Goal: Task Accomplishment & Management: Manage account settings

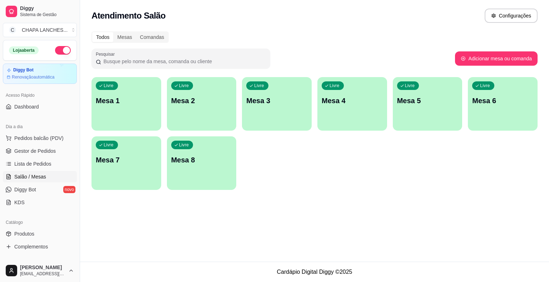
scroll to position [71, 0]
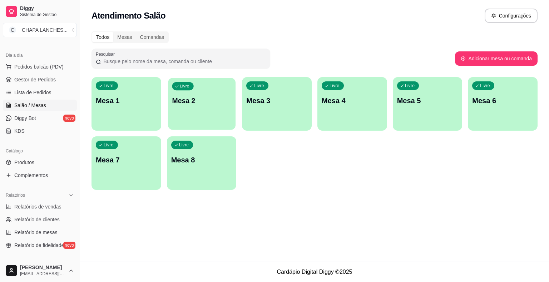
click at [199, 107] on div "Livre Mesa 2" at bounding box center [202, 100] width 68 height 44
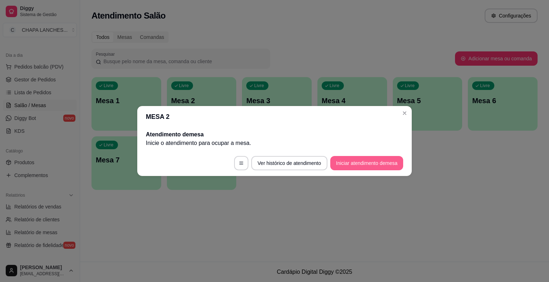
click at [376, 163] on button "Iniciar atendimento de mesa" at bounding box center [366, 163] width 73 height 14
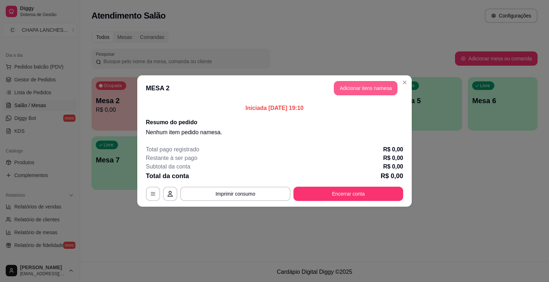
click at [376, 92] on button "Adicionar itens na mesa" at bounding box center [366, 88] width 64 height 14
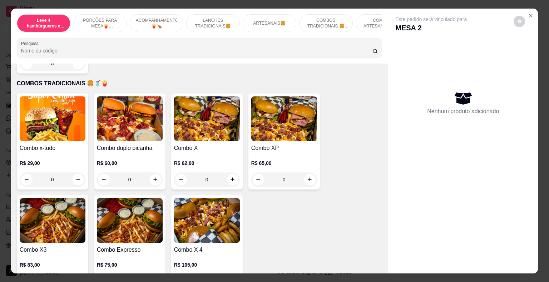
scroll to position [1251, 0]
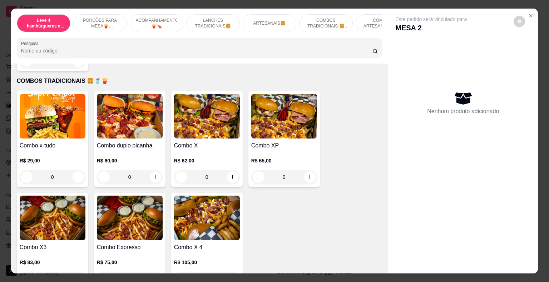
click at [231, 170] on div "0" at bounding box center [207, 177] width 66 height 14
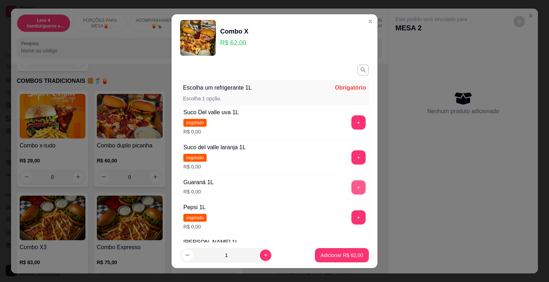
click at [351, 187] on button "+" at bounding box center [358, 188] width 14 height 14
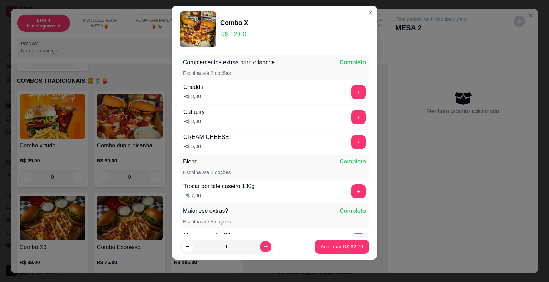
scroll to position [283, 0]
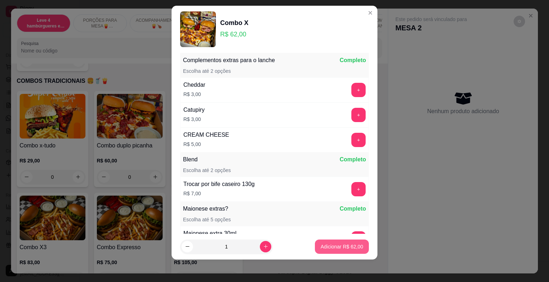
click at [346, 247] on p "Adicionar R$ 62,00" at bounding box center [342, 246] width 43 height 7
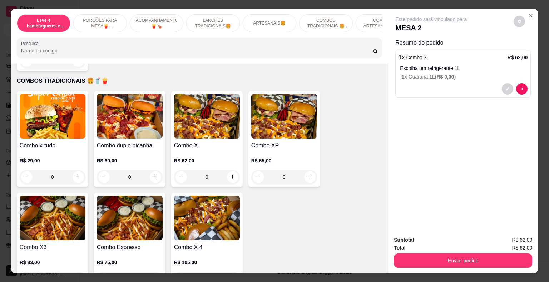
click at [230, 170] on div "0" at bounding box center [207, 177] width 66 height 14
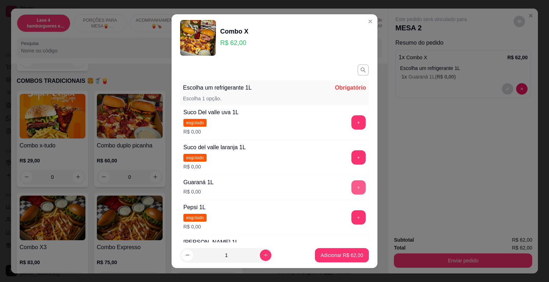
click at [351, 186] on button "+" at bounding box center [358, 188] width 14 height 14
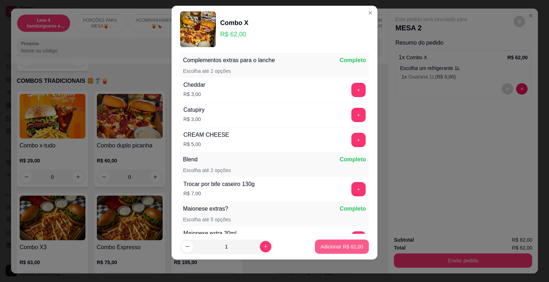
click at [349, 248] on p "Adicionar R$ 62,00" at bounding box center [342, 246] width 43 height 7
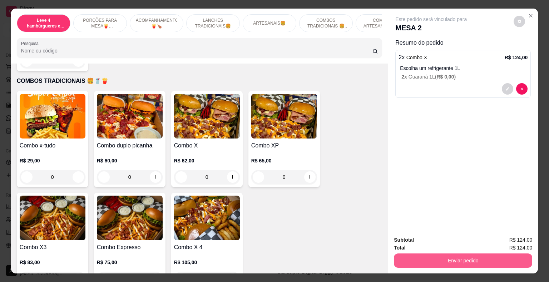
click at [441, 257] on button "Enviar pedido" at bounding box center [463, 261] width 138 height 14
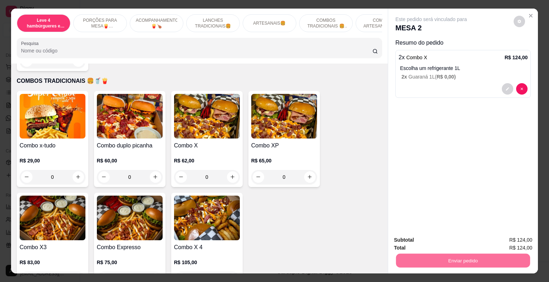
click at [522, 245] on button "Enviar pedido" at bounding box center [514, 241] width 40 height 14
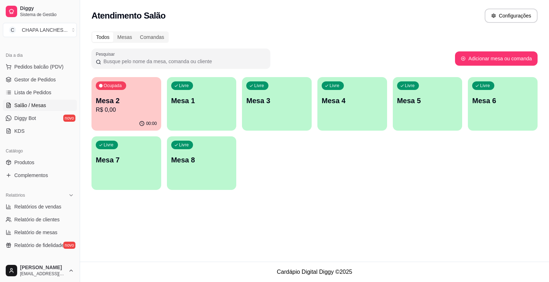
click at [139, 109] on p "R$ 0,00" at bounding box center [126, 110] width 61 height 9
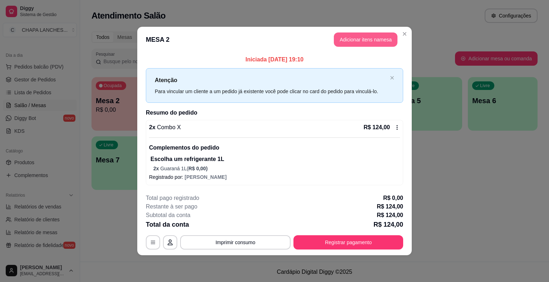
click at [343, 37] on button "Adicionar itens na mesa" at bounding box center [366, 40] width 64 height 14
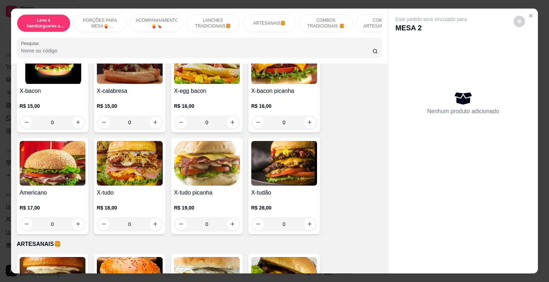
scroll to position [786, 0]
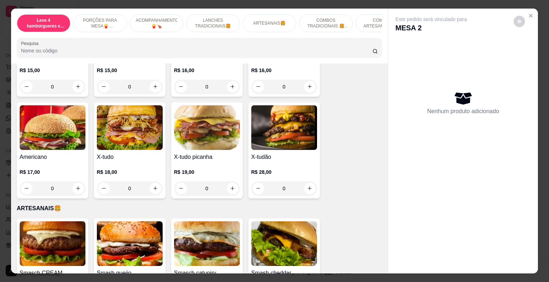
click at [154, 182] on div "0" at bounding box center [130, 189] width 66 height 14
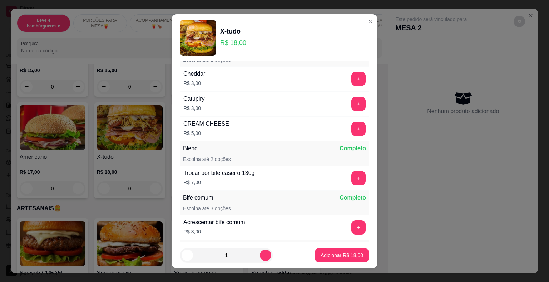
scroll to position [130, 0]
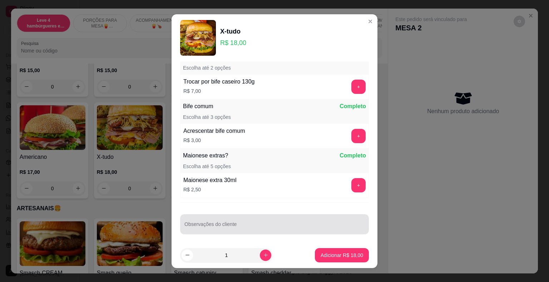
click at [207, 225] on input "Observações do cliente" at bounding box center [274, 227] width 180 height 7
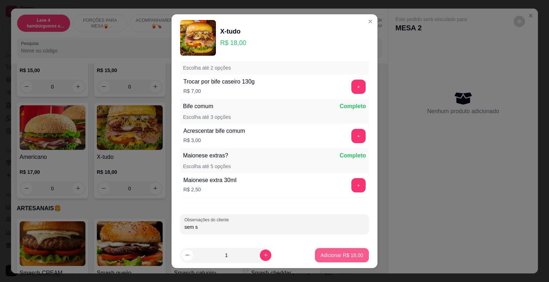
type input "sem s"
click at [339, 254] on p "Adicionar R$ 18,00" at bounding box center [341, 255] width 41 height 7
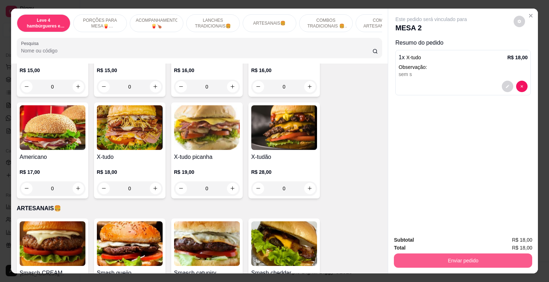
click at [432, 254] on button "Enviar pedido" at bounding box center [463, 261] width 138 height 14
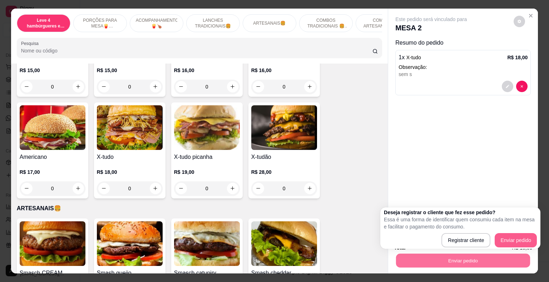
click at [527, 239] on button "Enviar pedido" at bounding box center [516, 240] width 42 height 14
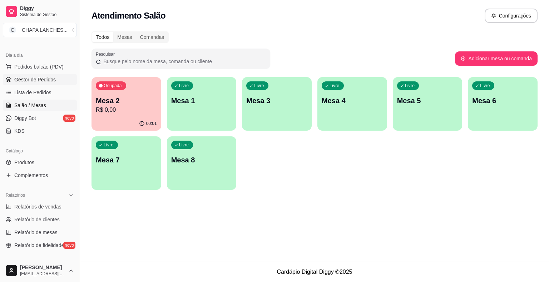
click at [44, 77] on span "Gestor de Pedidos" at bounding box center [34, 79] width 41 height 7
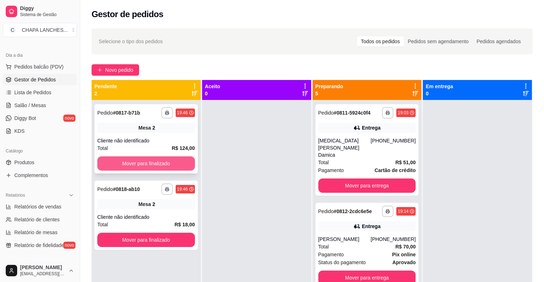
click at [173, 161] on button "Mover para finalizado" at bounding box center [146, 164] width 98 height 14
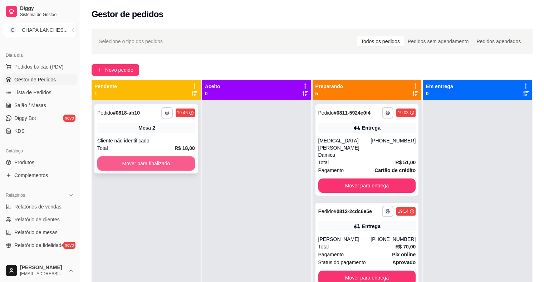
click at [186, 161] on button "Mover para finalizado" at bounding box center [146, 164] width 98 height 14
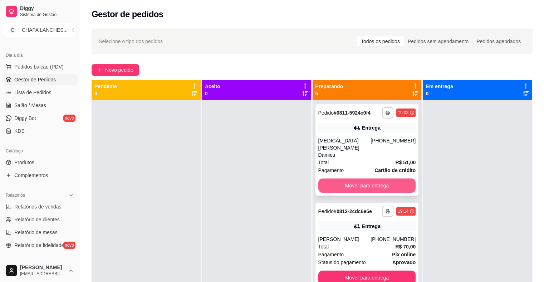
click at [354, 179] on button "Mover para entrega" at bounding box center [367, 186] width 98 height 14
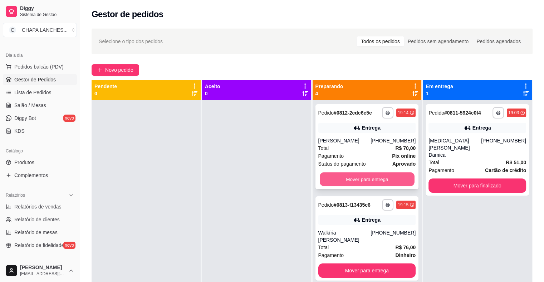
click at [356, 178] on button "Mover para entrega" at bounding box center [367, 180] width 95 height 14
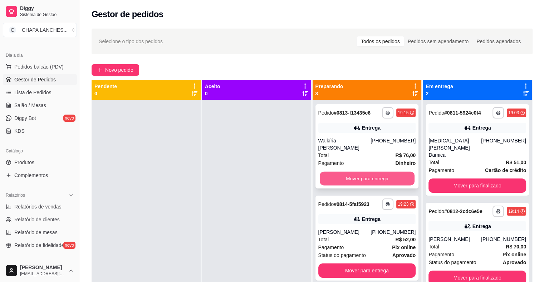
click at [356, 172] on button "Mover para entrega" at bounding box center [367, 179] width 95 height 14
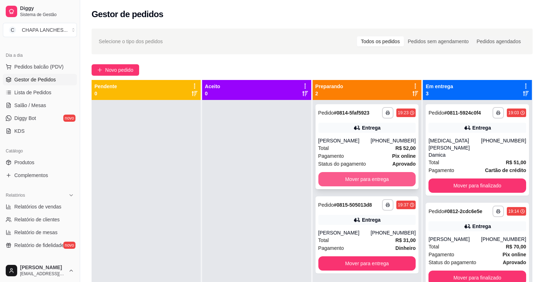
click at [355, 178] on button "Mover para entrega" at bounding box center [367, 179] width 98 height 14
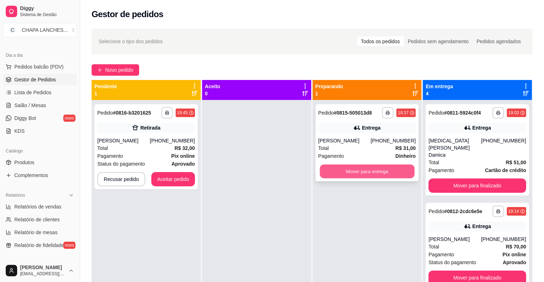
click at [345, 173] on button "Mover para entrega" at bounding box center [367, 172] width 95 height 14
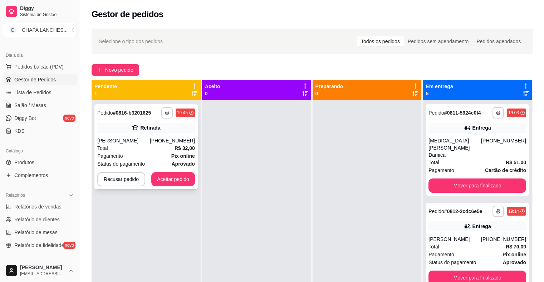
click at [155, 149] on div "Total R$ 32,00" at bounding box center [146, 148] width 98 height 8
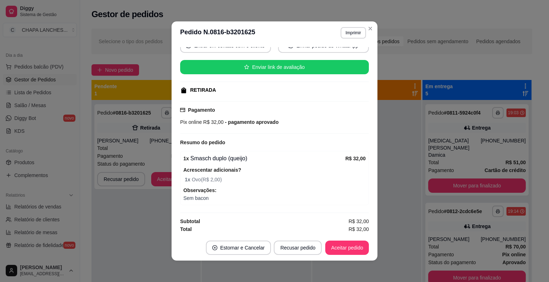
scroll to position [1, 0]
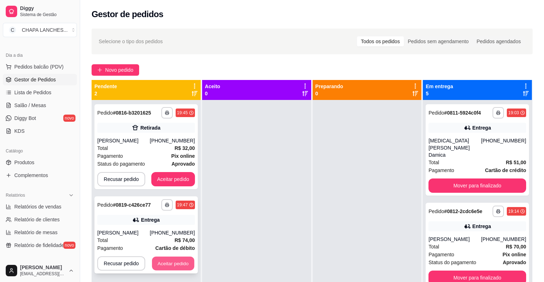
click at [182, 263] on button "Aceitar pedido" at bounding box center [173, 264] width 42 height 14
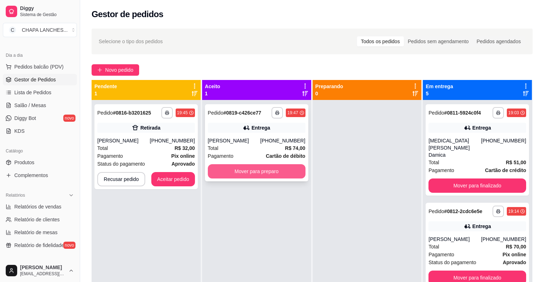
click at [246, 171] on button "Mover para preparo" at bounding box center [257, 171] width 98 height 14
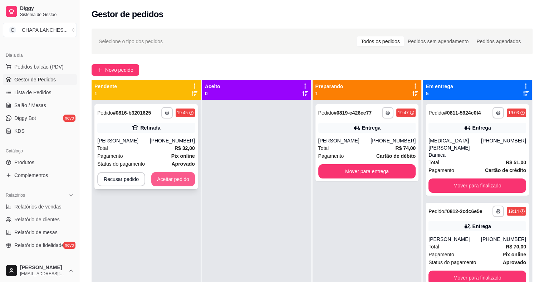
click at [182, 178] on button "Aceitar pedido" at bounding box center [173, 179] width 44 height 14
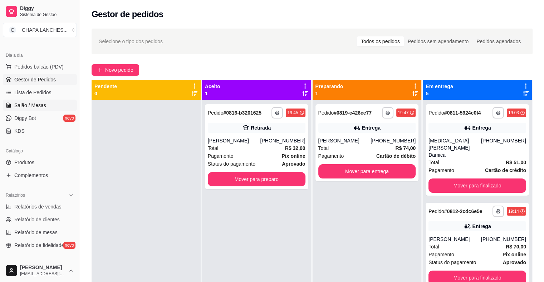
click at [46, 104] on link "Salão / Mesas" at bounding box center [40, 105] width 74 height 11
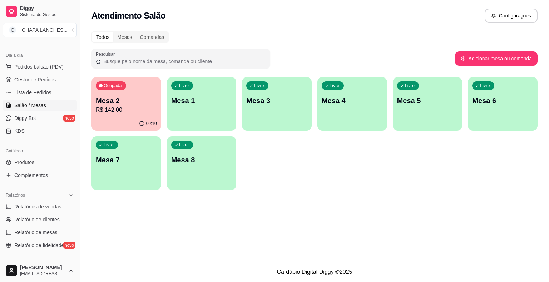
click at [192, 100] on p "Mesa 1" at bounding box center [201, 101] width 61 height 10
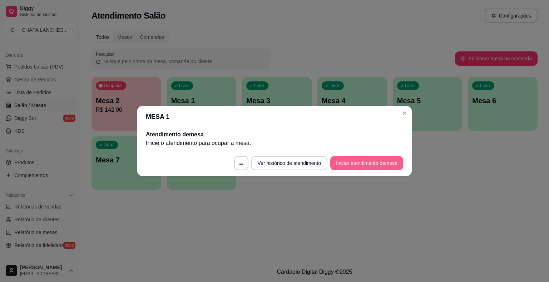
click at [386, 162] on button "Iniciar atendimento de mesa" at bounding box center [366, 163] width 73 height 14
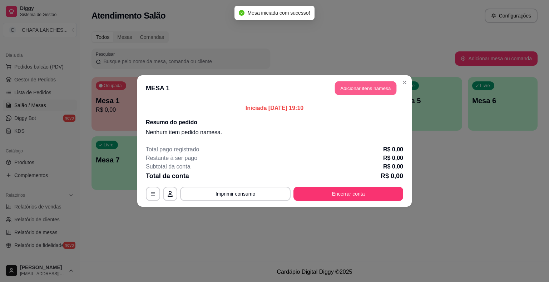
click at [379, 89] on button "Adicionar itens na mesa" at bounding box center [365, 89] width 61 height 14
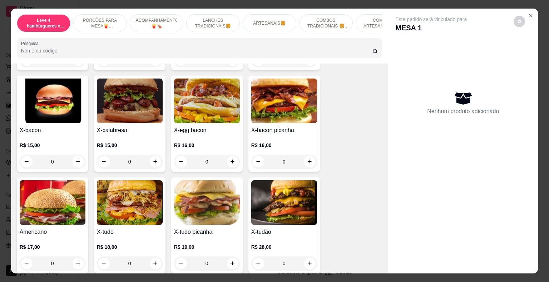
scroll to position [715, 0]
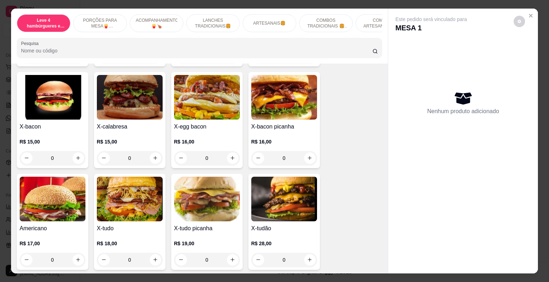
click at [74, 151] on div "0" at bounding box center [53, 158] width 66 height 14
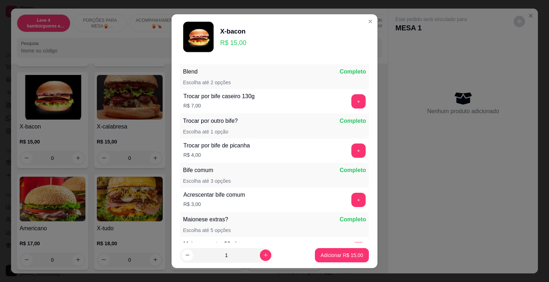
scroll to position [71, 0]
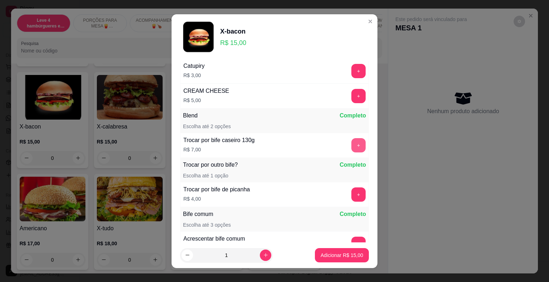
click at [351, 142] on button "+" at bounding box center [358, 145] width 14 height 14
click at [350, 257] on p "Adicionar R$ 22,00" at bounding box center [342, 255] width 43 height 7
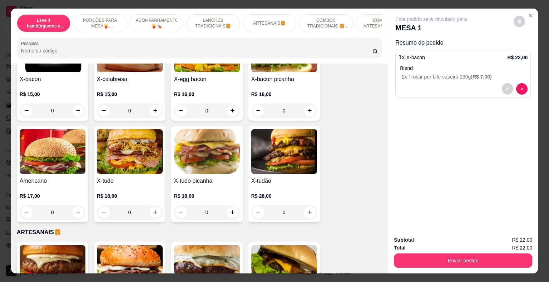
scroll to position [751, 0]
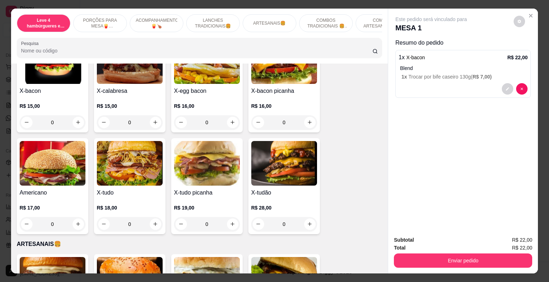
click at [229, 115] on div "0" at bounding box center [207, 122] width 66 height 14
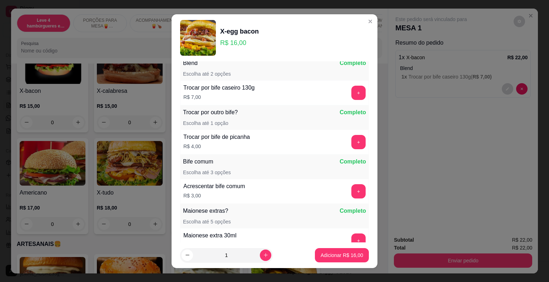
scroll to position [107, 0]
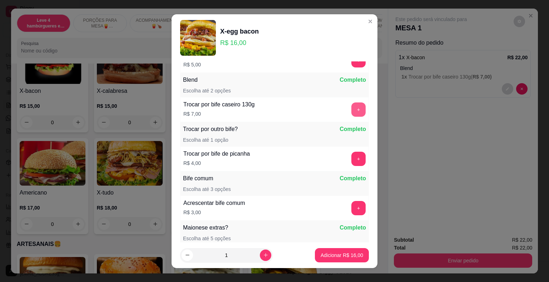
click at [351, 109] on button "+" at bounding box center [358, 110] width 14 height 14
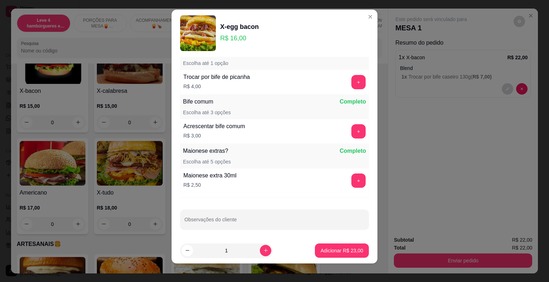
scroll to position [9, 0]
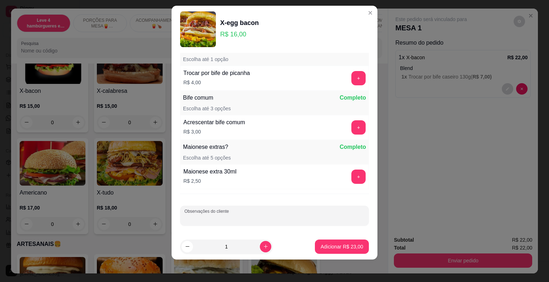
click at [259, 219] on input "Observações do cliente" at bounding box center [274, 218] width 180 height 7
type input "sem milho"
click at [333, 245] on p "Adicionar R$ 23,00" at bounding box center [341, 246] width 41 height 7
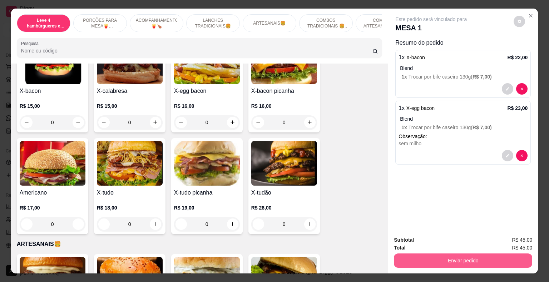
click at [475, 260] on button "Enviar pedido" at bounding box center [463, 261] width 138 height 14
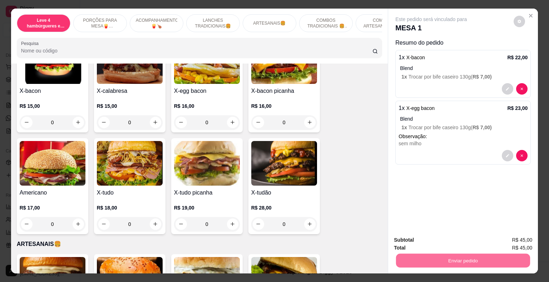
click at [513, 236] on button "Enviar pedido" at bounding box center [513, 240] width 39 height 13
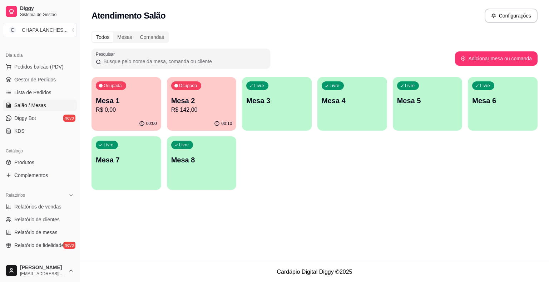
click at [209, 168] on div "Livre Mesa 8" at bounding box center [202, 159] width 70 height 45
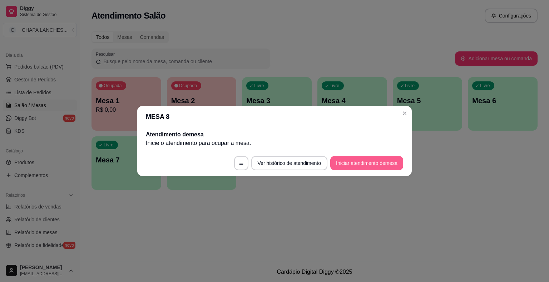
click at [373, 163] on button "Iniciar atendimento de mesa" at bounding box center [366, 163] width 73 height 14
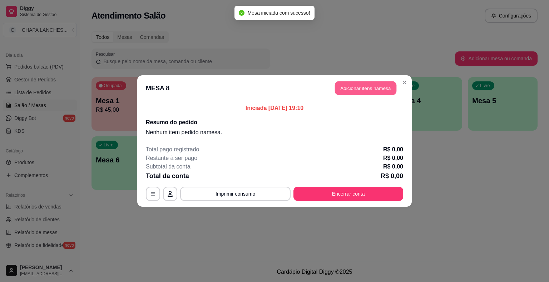
click at [364, 88] on button "Adicionar itens na mesa" at bounding box center [365, 89] width 61 height 14
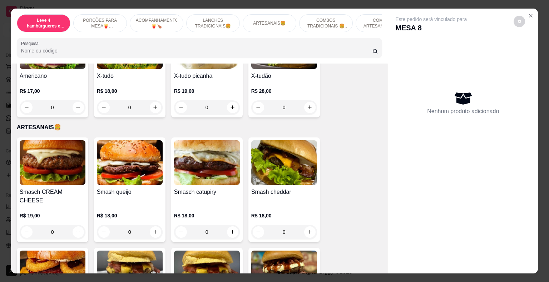
scroll to position [858, 0]
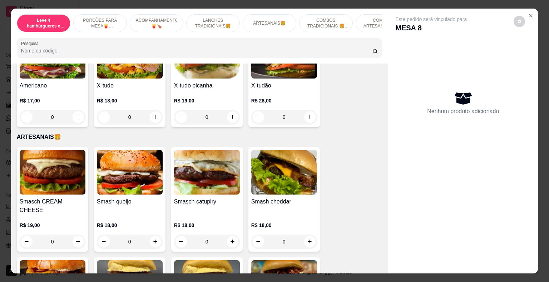
click at [76, 235] on div "0" at bounding box center [53, 242] width 66 height 14
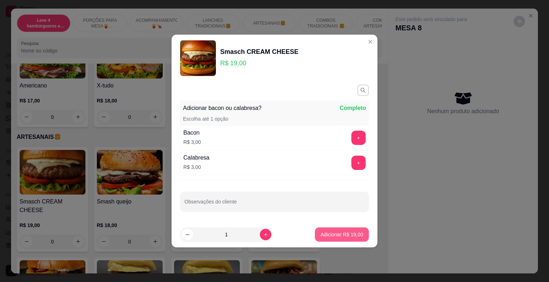
click at [349, 232] on p "Adicionar R$ 19,00" at bounding box center [342, 234] width 43 height 7
type input "1"
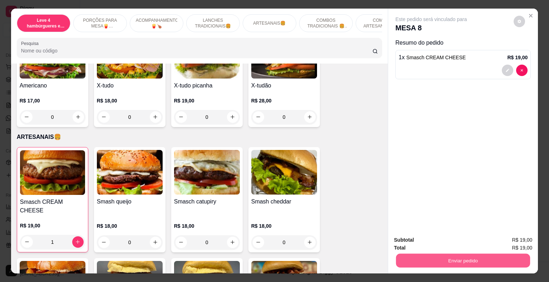
click at [454, 260] on button "Enviar pedido" at bounding box center [463, 261] width 134 height 14
click at [516, 238] on button "Enviar pedido" at bounding box center [514, 241] width 40 height 14
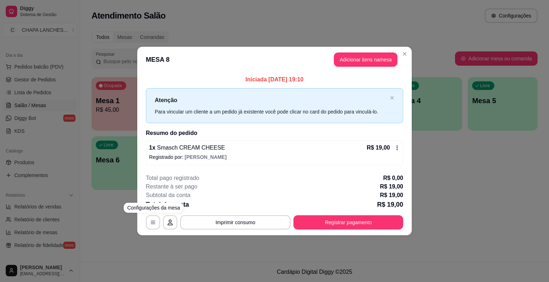
click at [112, 222] on div "**********" at bounding box center [274, 141] width 549 height 282
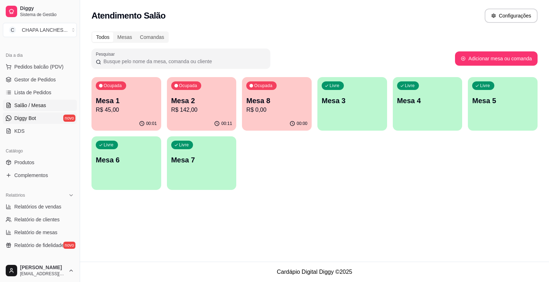
scroll to position [36, 0]
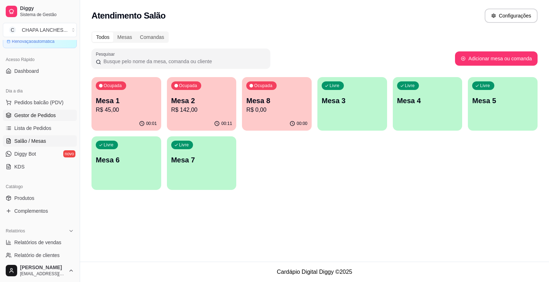
click at [43, 115] on span "Gestor de Pedidos" at bounding box center [34, 115] width 41 height 7
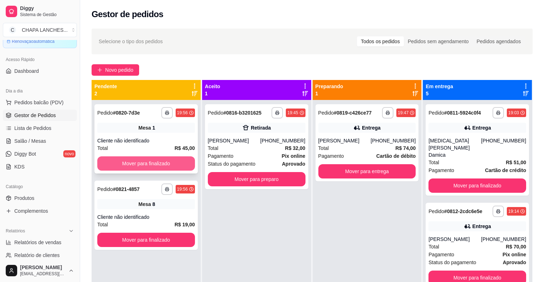
click at [130, 161] on button "Mover para finalizado" at bounding box center [146, 164] width 98 height 14
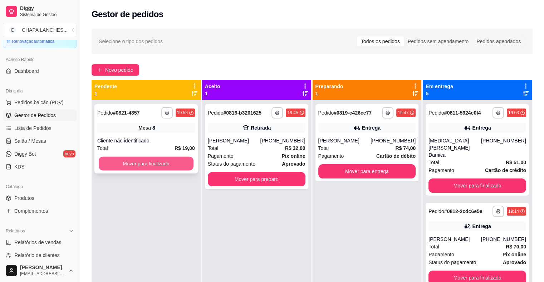
click at [159, 164] on button "Mover para finalizado" at bounding box center [146, 164] width 95 height 14
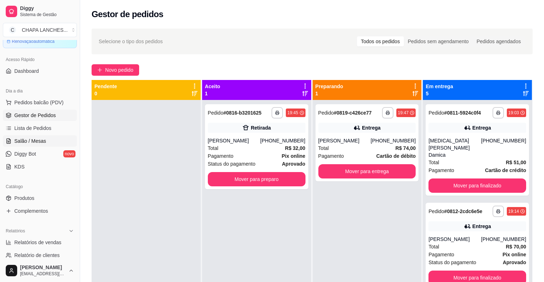
click at [47, 139] on link "Salão / Mesas" at bounding box center [40, 140] width 74 height 11
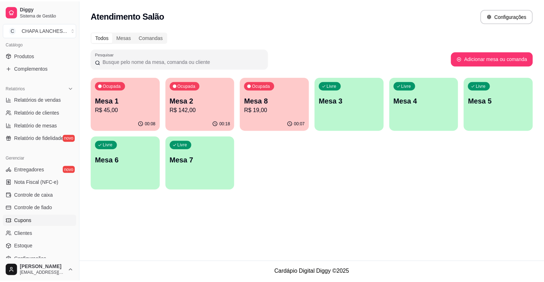
scroll to position [214, 0]
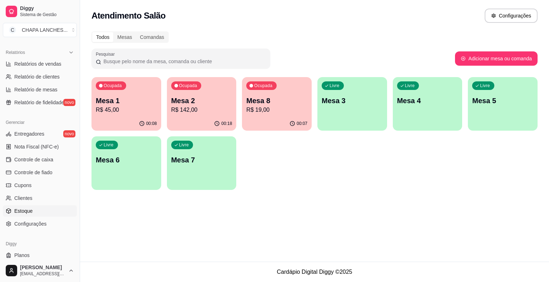
click at [39, 211] on link "Estoque" at bounding box center [40, 211] width 74 height 11
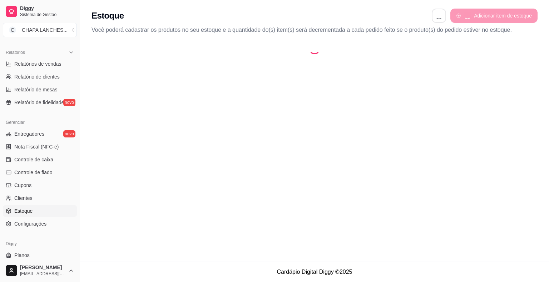
select select "QUANTITY_ORDER"
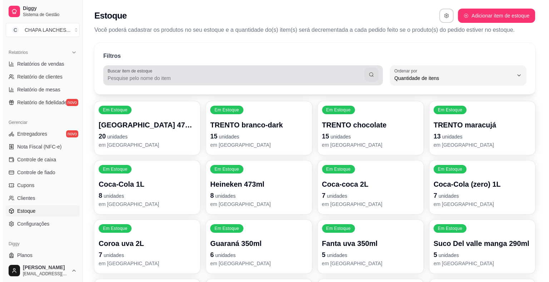
scroll to position [7, 0]
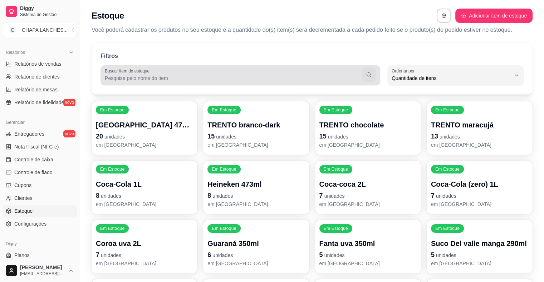
click at [141, 79] on input "Buscar item de estoque" at bounding box center [233, 78] width 257 height 7
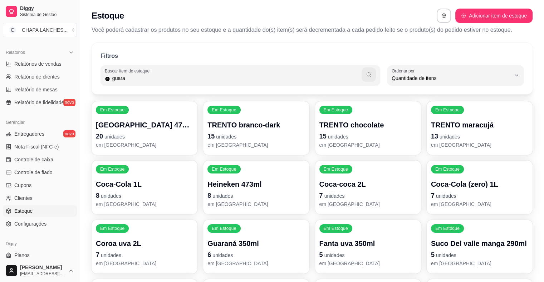
type input "guara"
click at [365, 77] on button "button" at bounding box center [368, 75] width 14 height 14
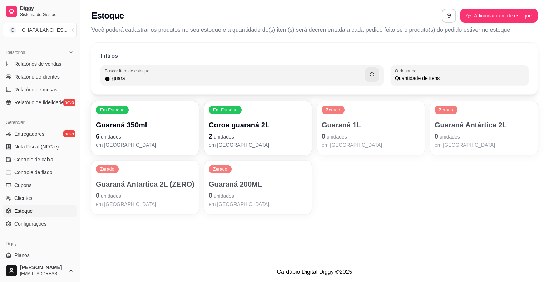
click at [345, 135] on span "unidades" at bounding box center [337, 137] width 20 height 6
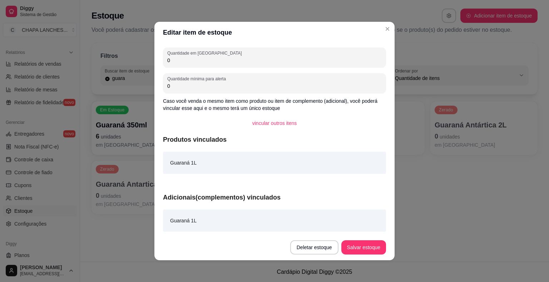
click at [200, 57] on input "0" at bounding box center [274, 60] width 214 height 7
type input "2"
click at [372, 247] on button "Salvar estoque" at bounding box center [364, 248] width 44 height 14
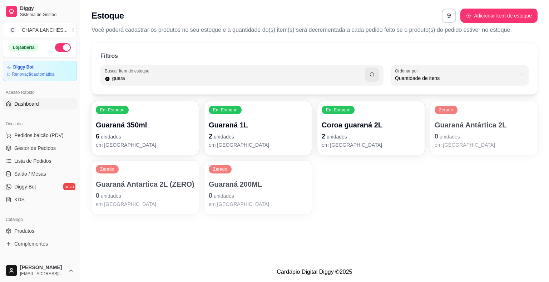
scroll to position [0, 0]
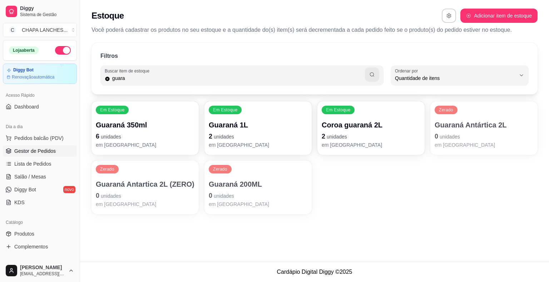
click at [46, 152] on span "Gestor de Pedidos" at bounding box center [34, 151] width 41 height 7
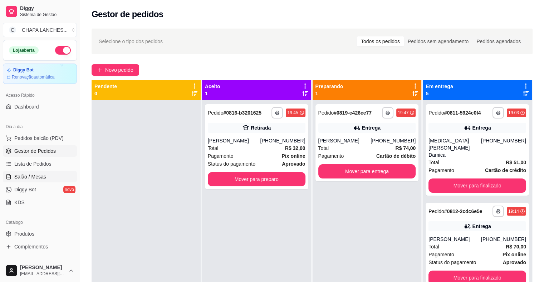
click at [21, 177] on span "Salão / Mesas" at bounding box center [30, 176] width 32 height 7
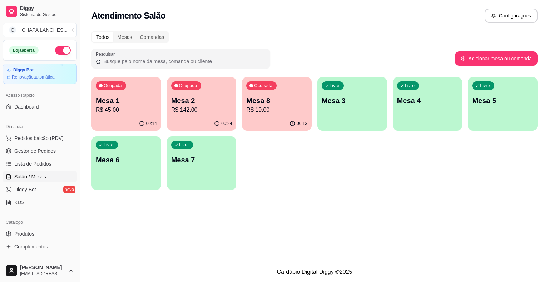
click at [269, 109] on p "R$ 19,00" at bounding box center [276, 110] width 61 height 9
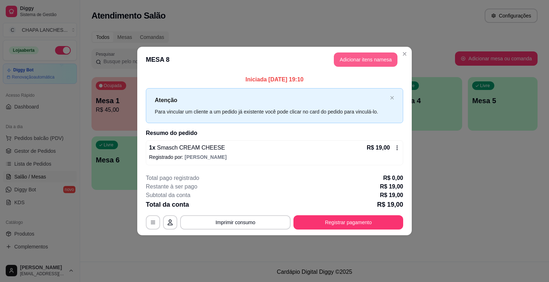
click at [368, 61] on button "Adicionar itens na mesa" at bounding box center [366, 60] width 64 height 14
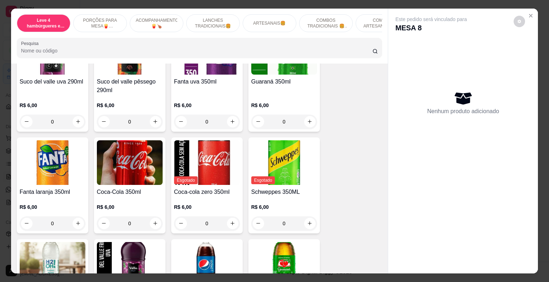
scroll to position [1859, 0]
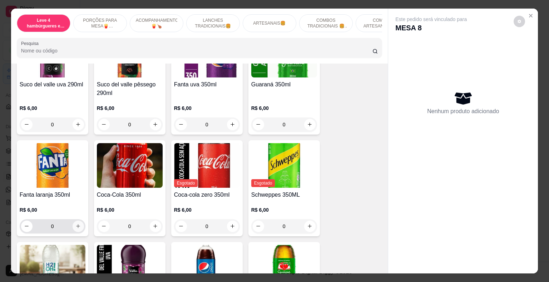
click at [73, 221] on button "increase-product-quantity" at bounding box center [78, 226] width 11 height 11
type input "1"
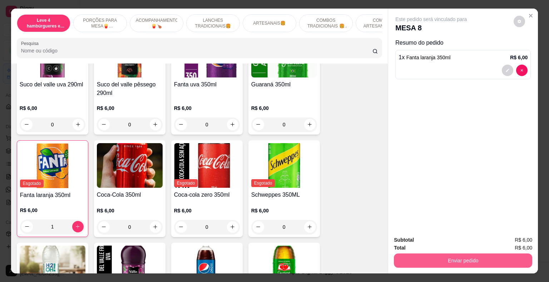
click at [472, 260] on button "Enviar pedido" at bounding box center [463, 261] width 138 height 14
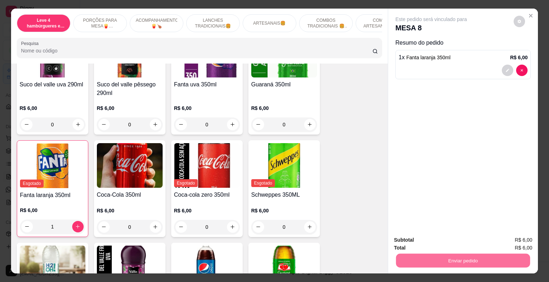
click at [521, 240] on button "Enviar pedido" at bounding box center [514, 241] width 40 height 14
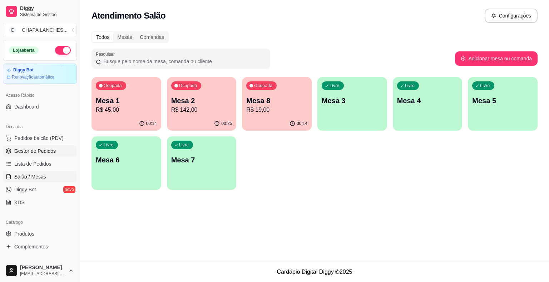
click at [50, 152] on span "Gestor de Pedidos" at bounding box center [34, 151] width 41 height 7
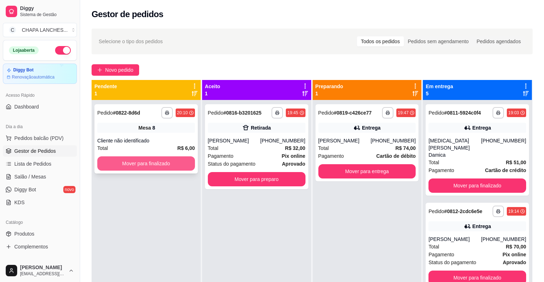
click at [151, 167] on button "Mover para finalizado" at bounding box center [146, 164] width 98 height 14
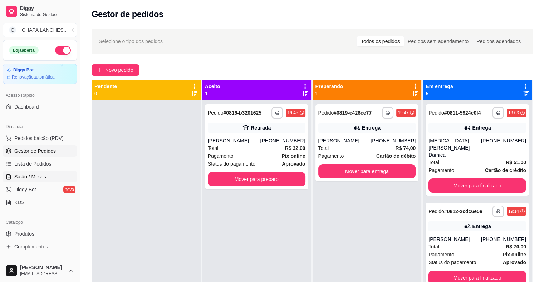
click at [44, 174] on span "Salão / Mesas" at bounding box center [30, 176] width 32 height 7
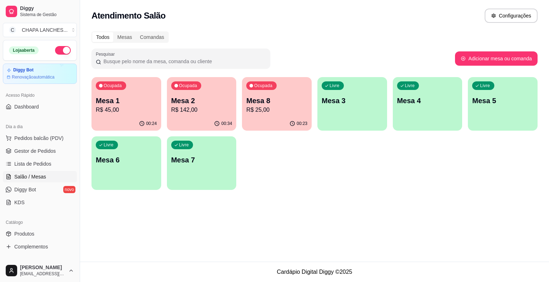
click at [202, 112] on p "R$ 142,00" at bounding box center [201, 110] width 61 height 9
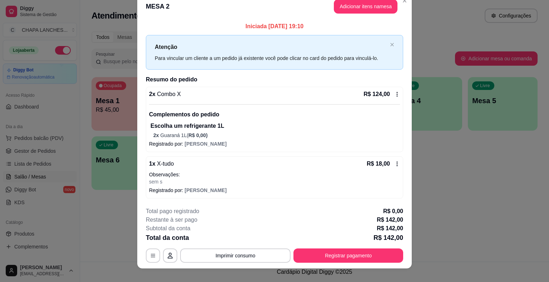
scroll to position [19, 0]
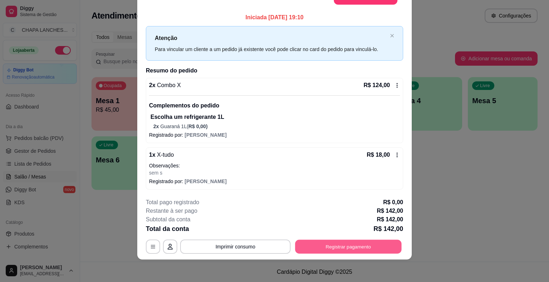
click at [337, 246] on button "Registrar pagamento" at bounding box center [348, 247] width 107 height 14
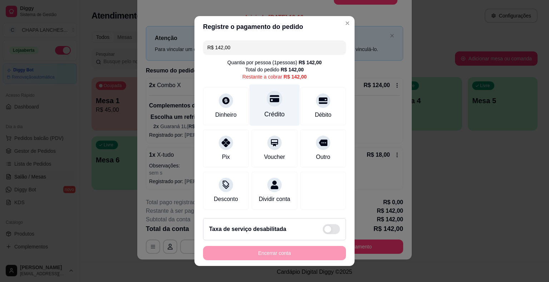
click at [271, 105] on div at bounding box center [275, 99] width 16 height 16
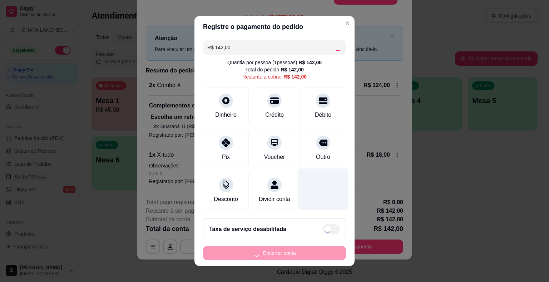
type input "R$ 0,00"
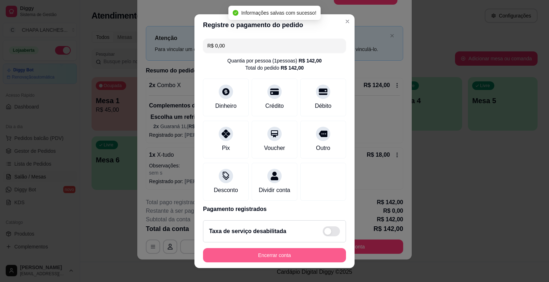
click at [303, 254] on button "Encerrar conta" at bounding box center [274, 255] width 143 height 14
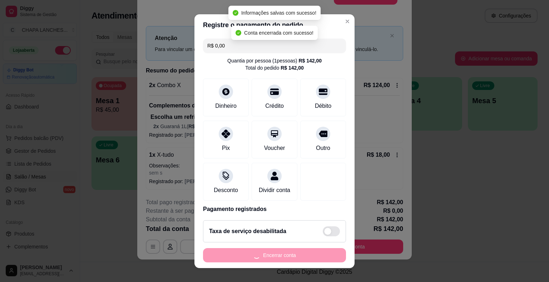
scroll to position [0, 0]
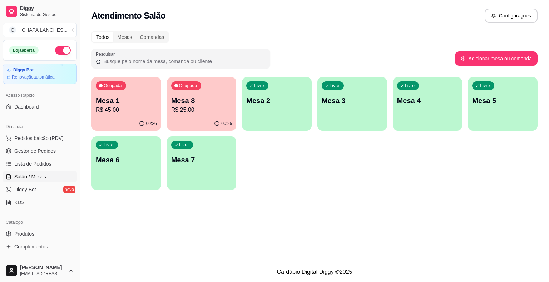
click at [116, 107] on p "R$ 45,00" at bounding box center [126, 110] width 61 height 9
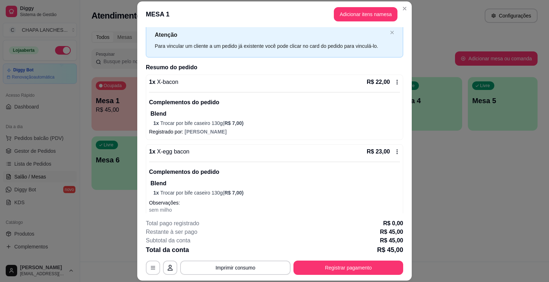
scroll to position [35, 0]
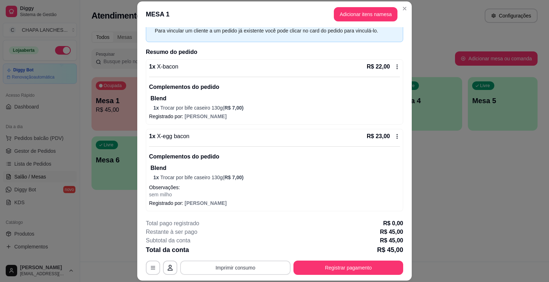
click at [235, 272] on button "Imprimir consumo" at bounding box center [235, 268] width 110 height 14
click at [253, 251] on button "IMPRESSORA" at bounding box center [235, 251] width 52 height 11
click at [347, 14] on button "Adicionar itens na mesa" at bounding box center [366, 14] width 64 height 14
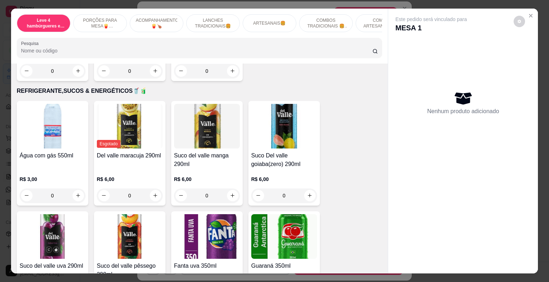
scroll to position [1752, 0]
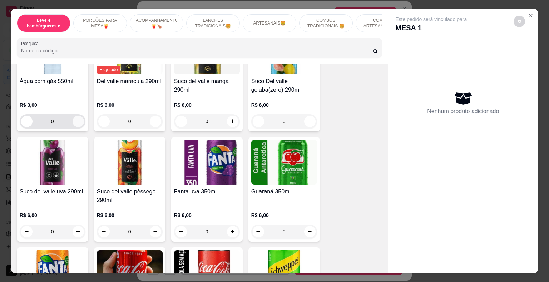
click at [75, 119] on icon "increase-product-quantity" at bounding box center [77, 121] width 5 height 5
type input "1"
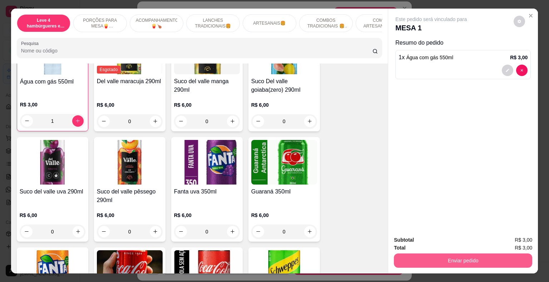
click at [456, 258] on button "Enviar pedido" at bounding box center [463, 261] width 138 height 14
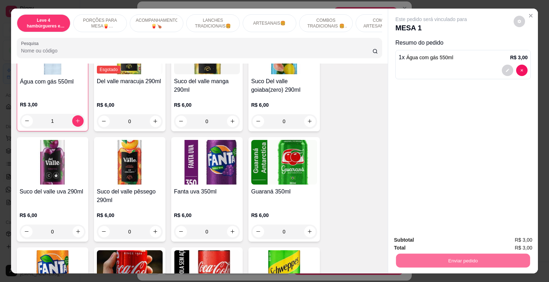
click at [520, 242] on button "Enviar pedido" at bounding box center [514, 241] width 40 height 14
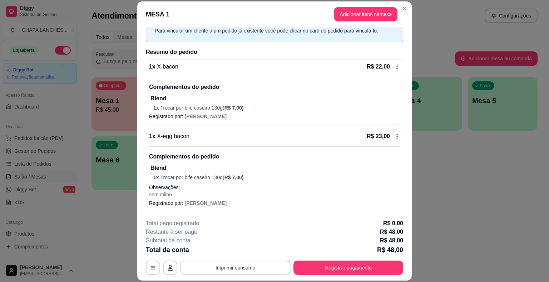
click at [250, 267] on button "Imprimir consumo" at bounding box center [235, 268] width 110 height 14
click at [247, 251] on button "IMPRESSORA" at bounding box center [235, 251] width 50 height 11
click at [383, 270] on button "Registrar pagamento" at bounding box center [348, 268] width 110 height 14
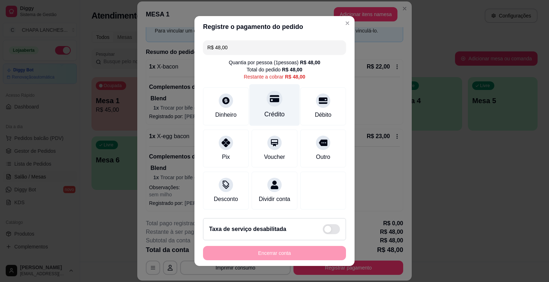
click at [269, 109] on div "Crédito" at bounding box center [275, 105] width 50 height 42
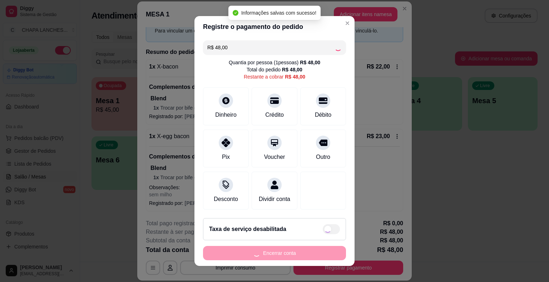
type input "R$ 0,00"
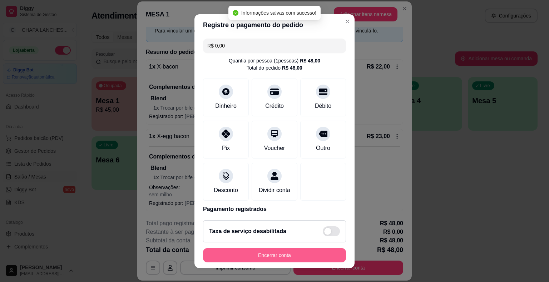
click at [302, 252] on button "Encerrar conta" at bounding box center [274, 255] width 143 height 14
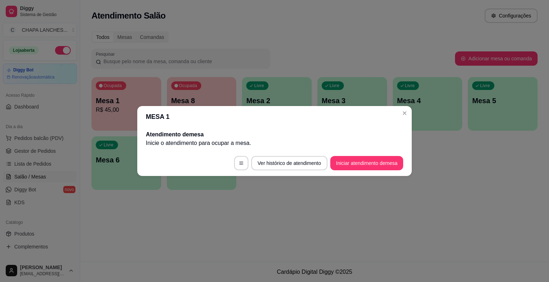
scroll to position [0, 0]
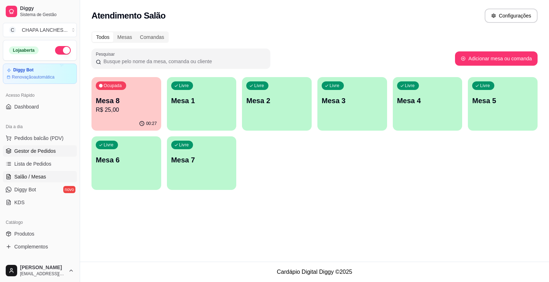
click at [50, 149] on span "Gestor de Pedidos" at bounding box center [34, 151] width 41 height 7
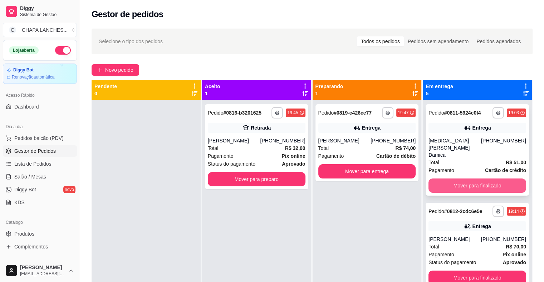
click at [440, 179] on button "Mover para finalizado" at bounding box center [477, 186] width 98 height 14
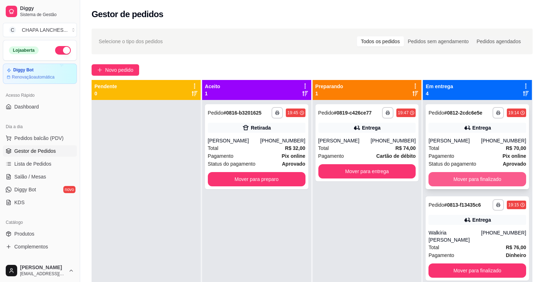
click at [448, 181] on button "Mover para finalizado" at bounding box center [477, 179] width 98 height 14
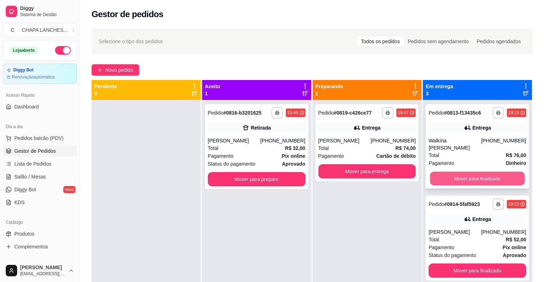
click at [446, 174] on button "Mover para finalizado" at bounding box center [477, 179] width 95 height 14
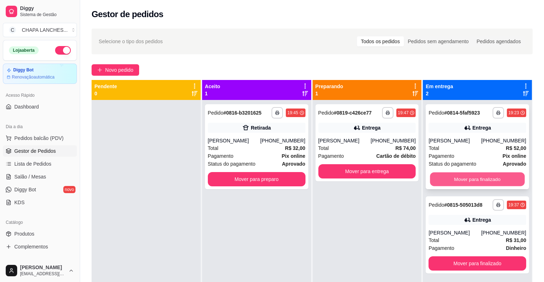
click at [446, 179] on button "Mover para finalizado" at bounding box center [477, 180] width 95 height 14
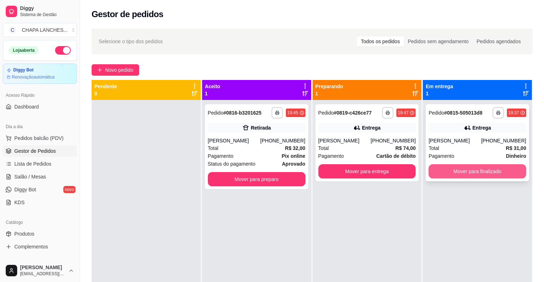
click at [451, 173] on button "Mover para finalizado" at bounding box center [477, 171] width 98 height 14
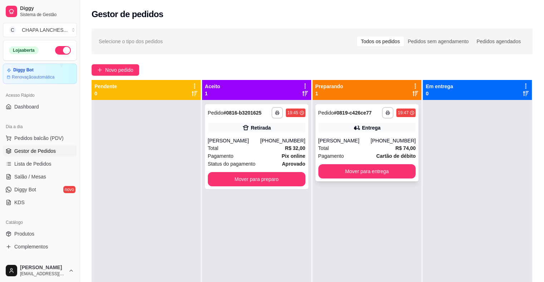
click at [370, 148] on div "Total R$ 74,00" at bounding box center [367, 148] width 98 height 8
click at [253, 147] on div "Total R$ 32,00" at bounding box center [257, 148] width 98 height 8
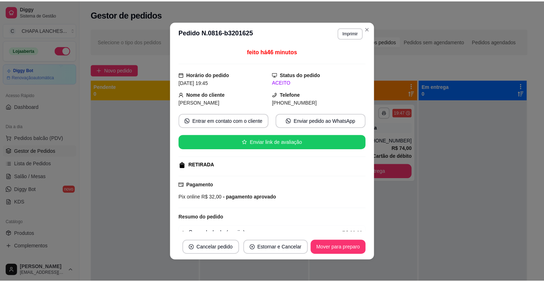
scroll to position [75, 0]
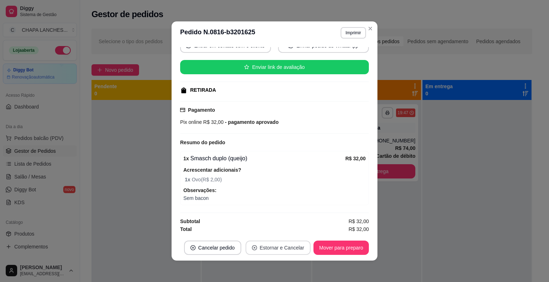
click at [279, 248] on button "Estornar e Cancelar" at bounding box center [278, 248] width 65 height 14
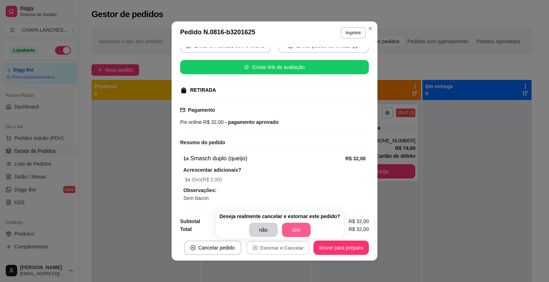
click at [295, 230] on button "Sim" at bounding box center [296, 230] width 29 height 14
